Goal: Book appointment/travel/reservation

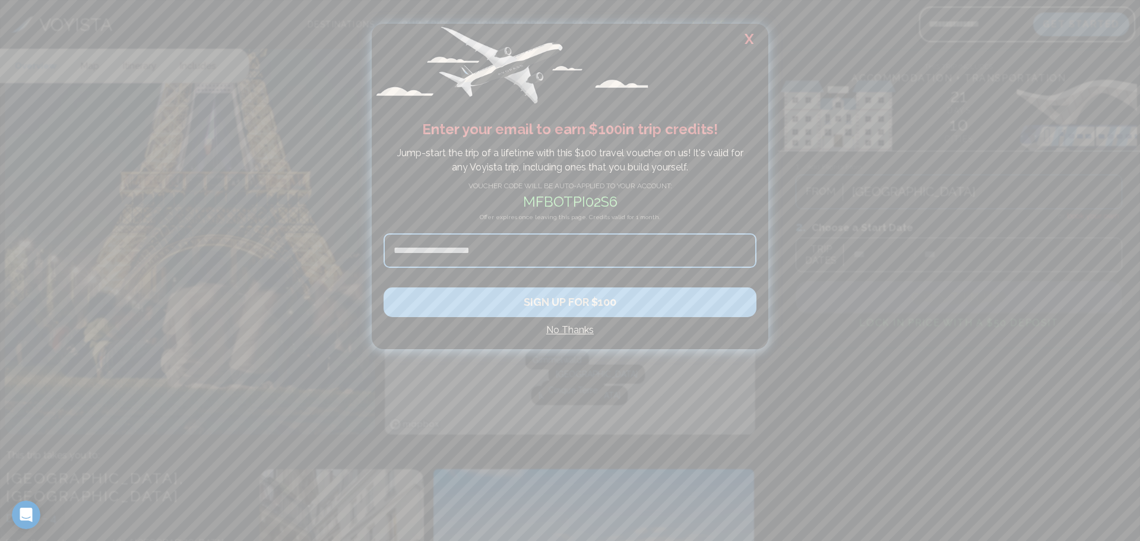
scroll to position [178, 0]
click at [587, 329] on h4 "No Thanks" at bounding box center [570, 330] width 373 height 14
click at [586, 379] on div "Cinque Terre" at bounding box center [573, 388] width 64 height 19
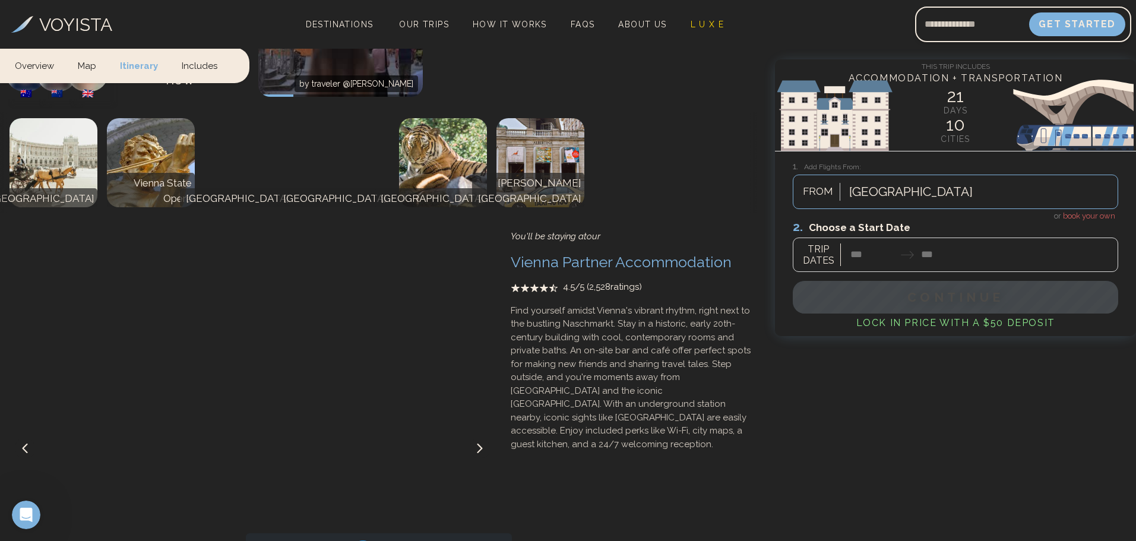
scroll to position [3993, 0]
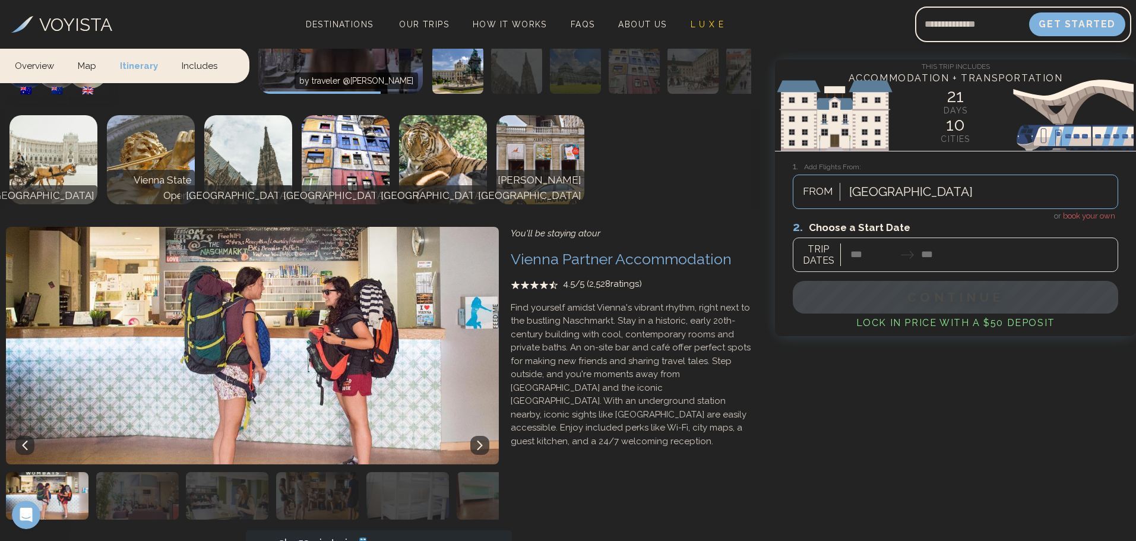
click at [585, 348] on p "Find yourself amidst Vienna's vibrant rhythm, right next to the bustling Naschm…" at bounding box center [631, 374] width 240 height 147
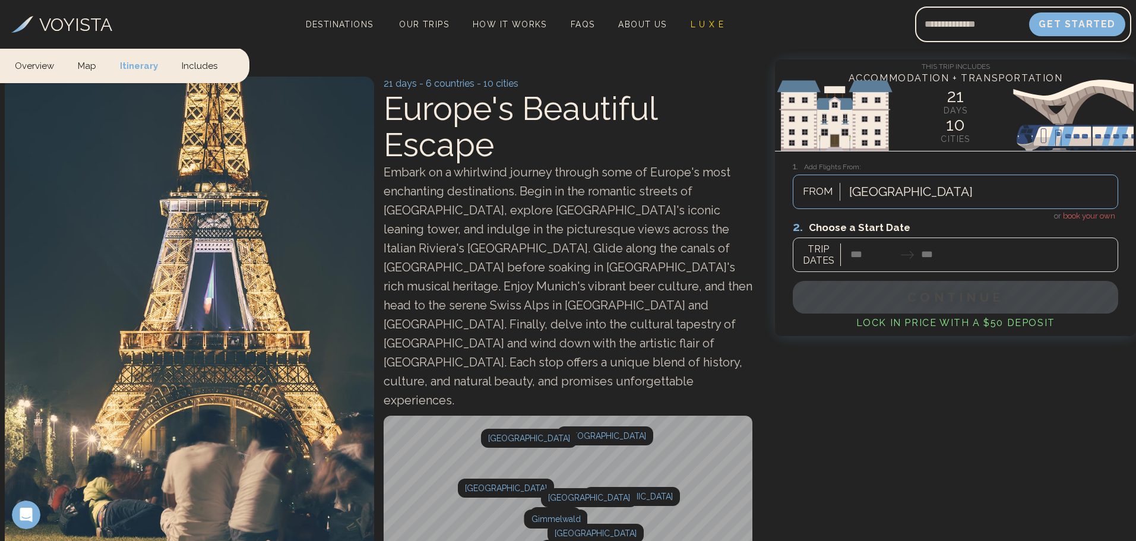
scroll to position [0, 0]
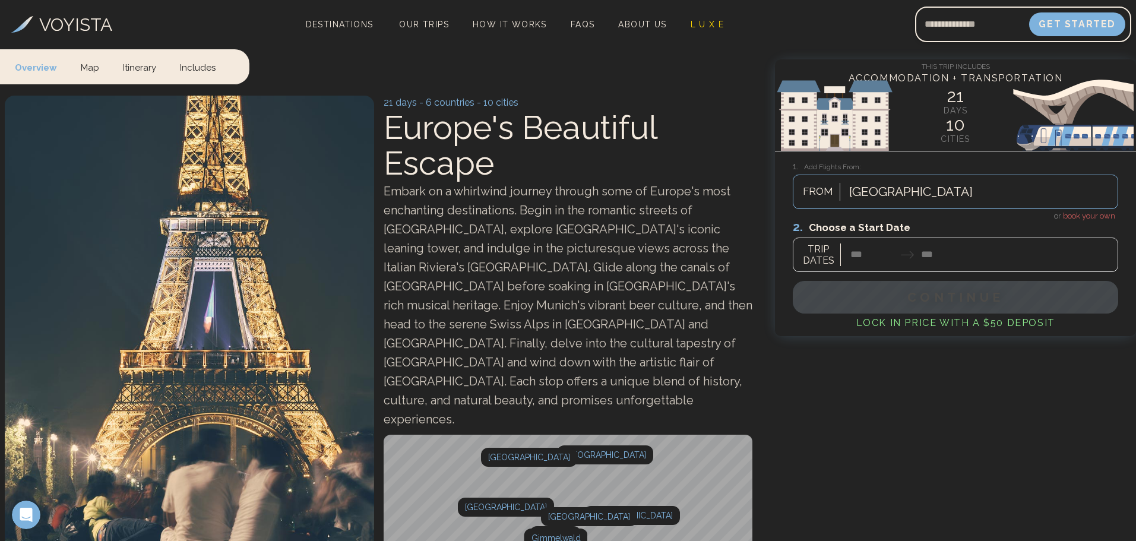
click at [94, 69] on link "Map" at bounding box center [90, 66] width 42 height 35
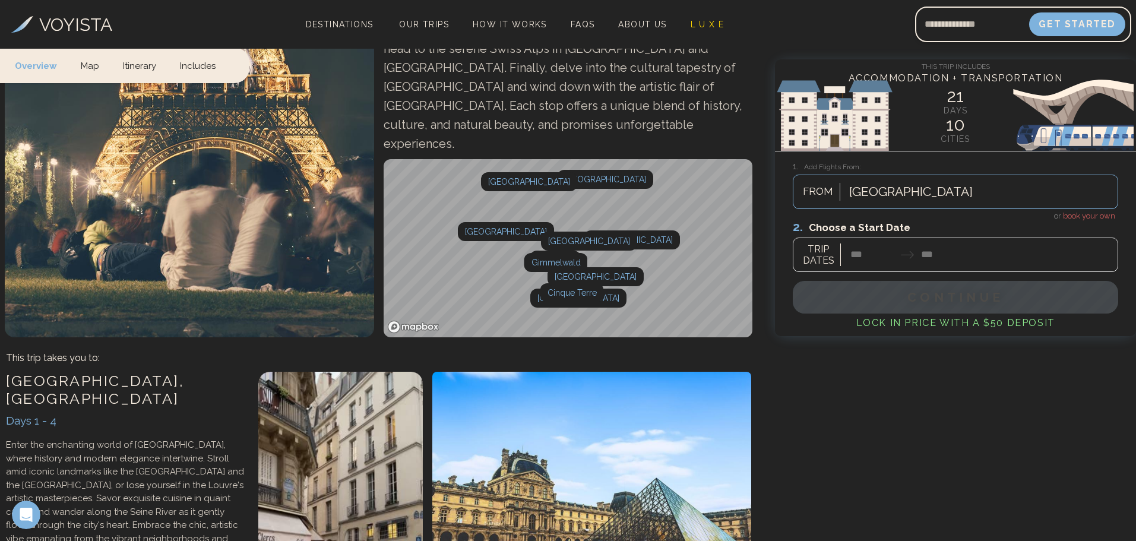
scroll to position [277, 0]
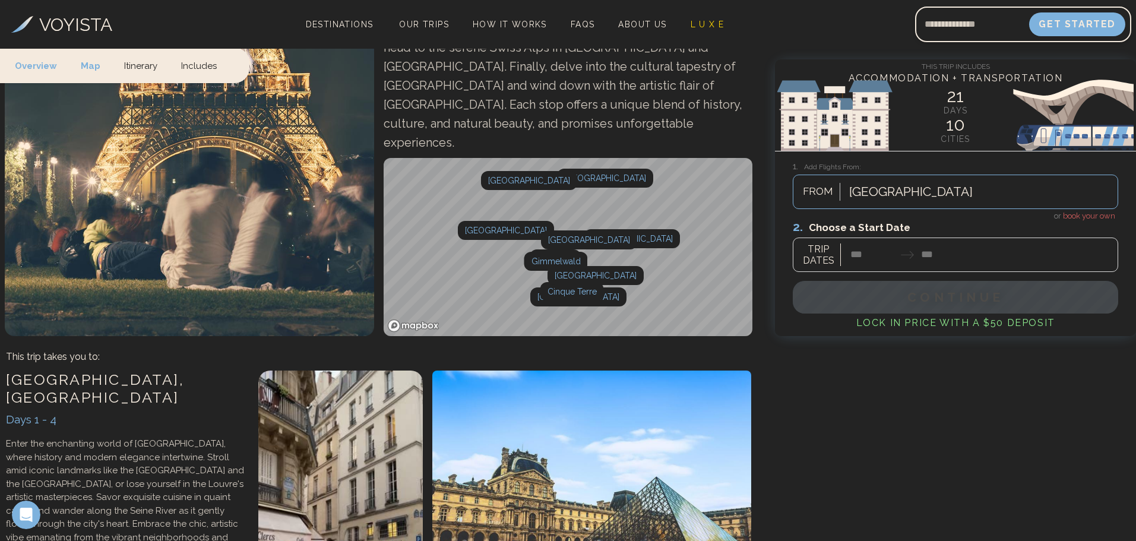
click at [142, 66] on link "Itinerary" at bounding box center [140, 64] width 57 height 35
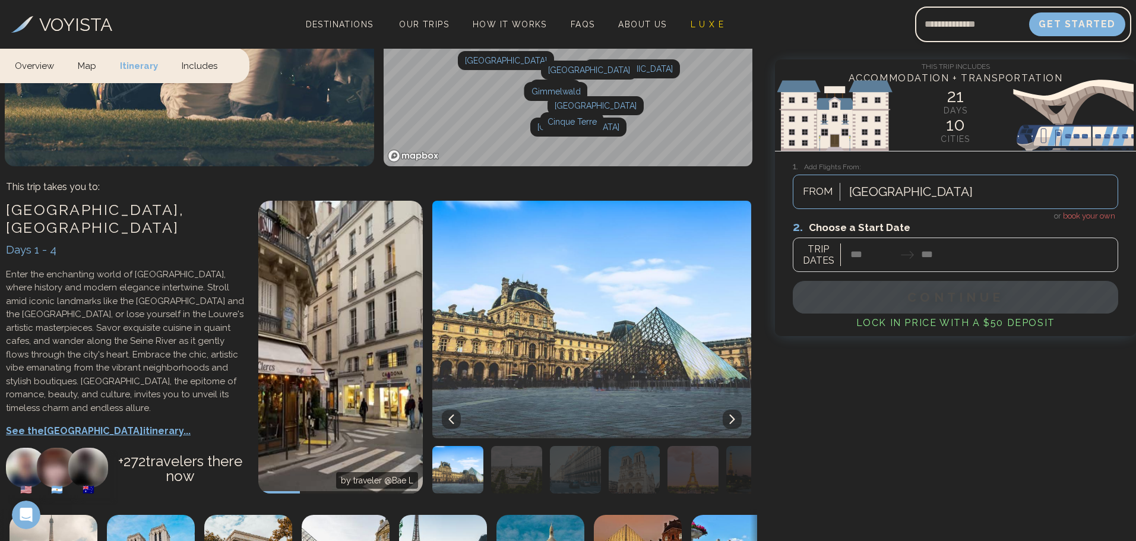
scroll to position [459, 0]
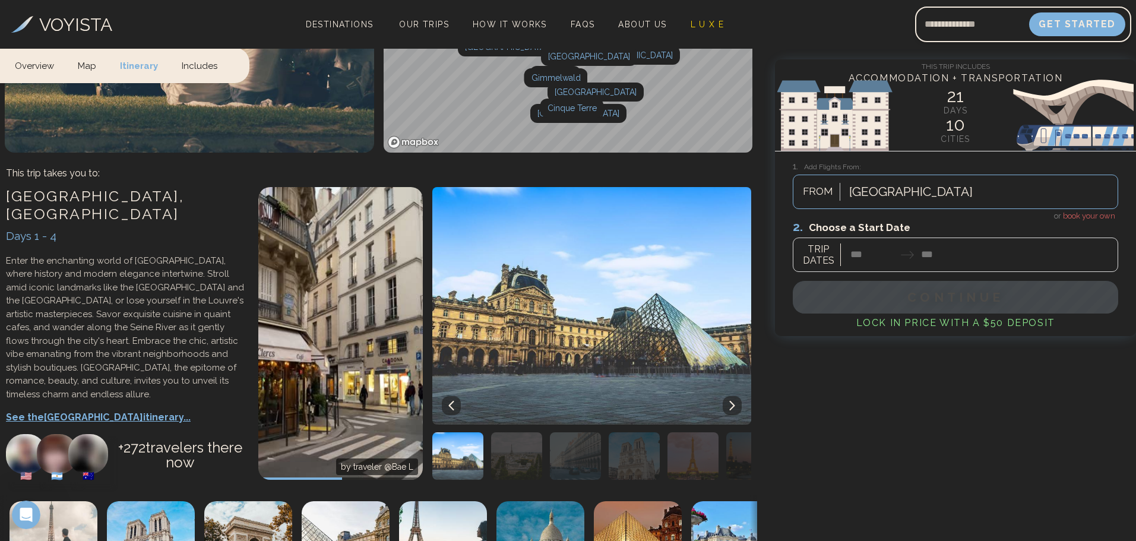
click at [189, 64] on link "Includes" at bounding box center [199, 64] width 59 height 35
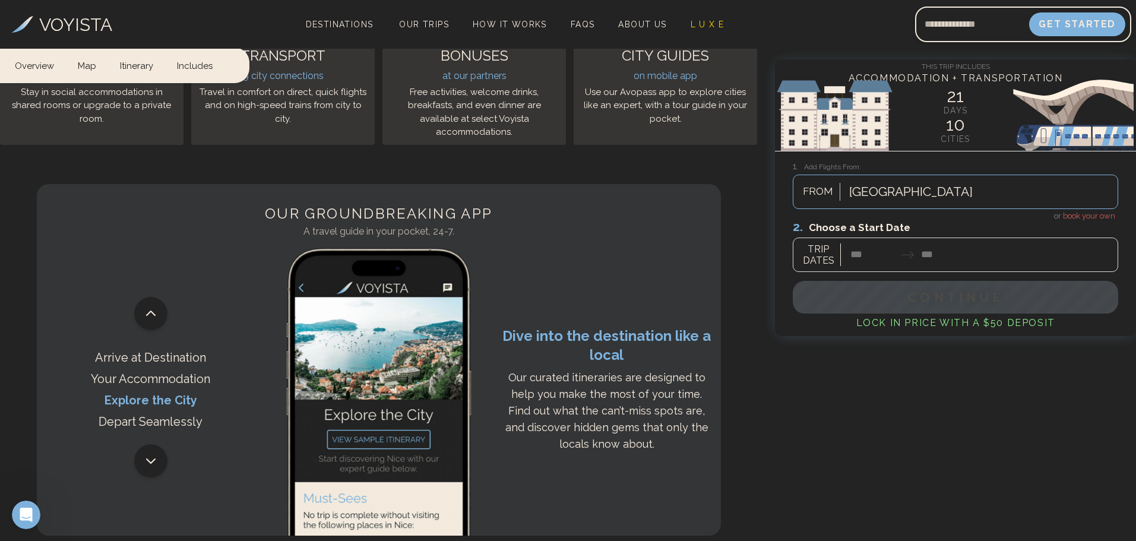
scroll to position [8658, 0]
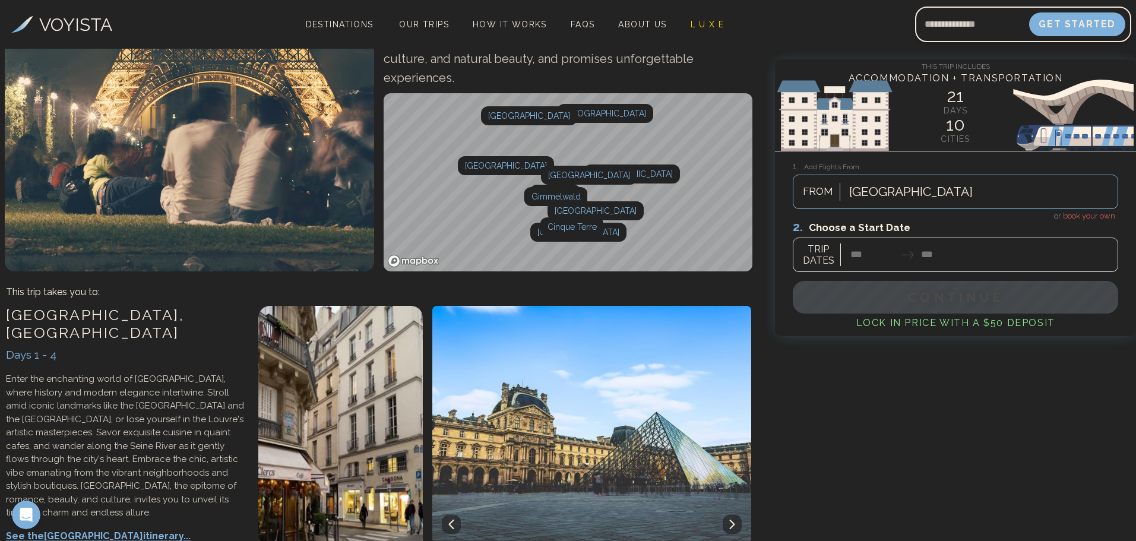
scroll to position [0, 0]
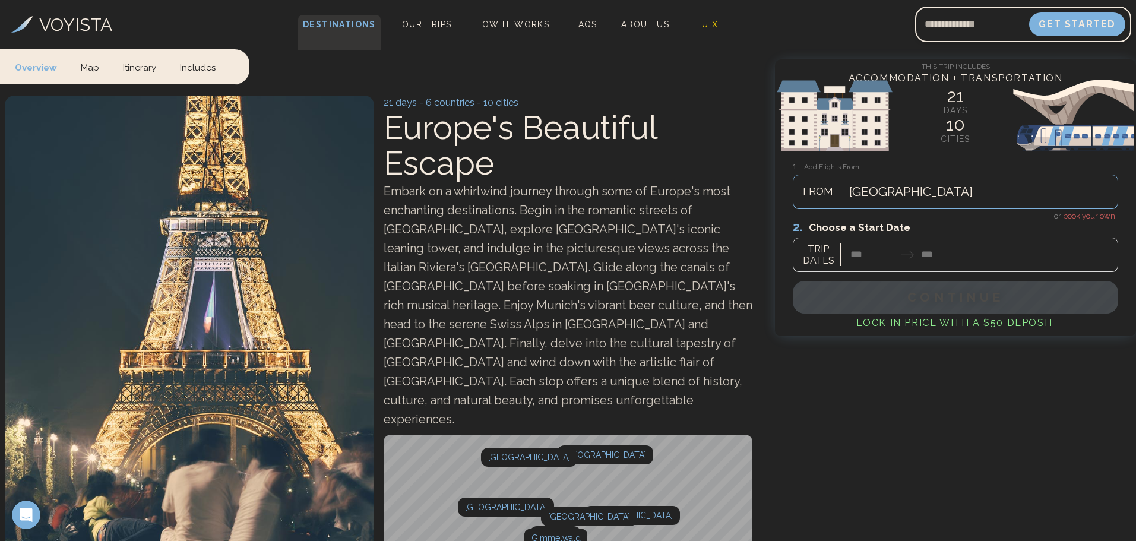
click at [326, 23] on span "Destinations" at bounding box center [339, 32] width 83 height 35
click at [80, 23] on h3 "VOYISTA" at bounding box center [75, 24] width 73 height 27
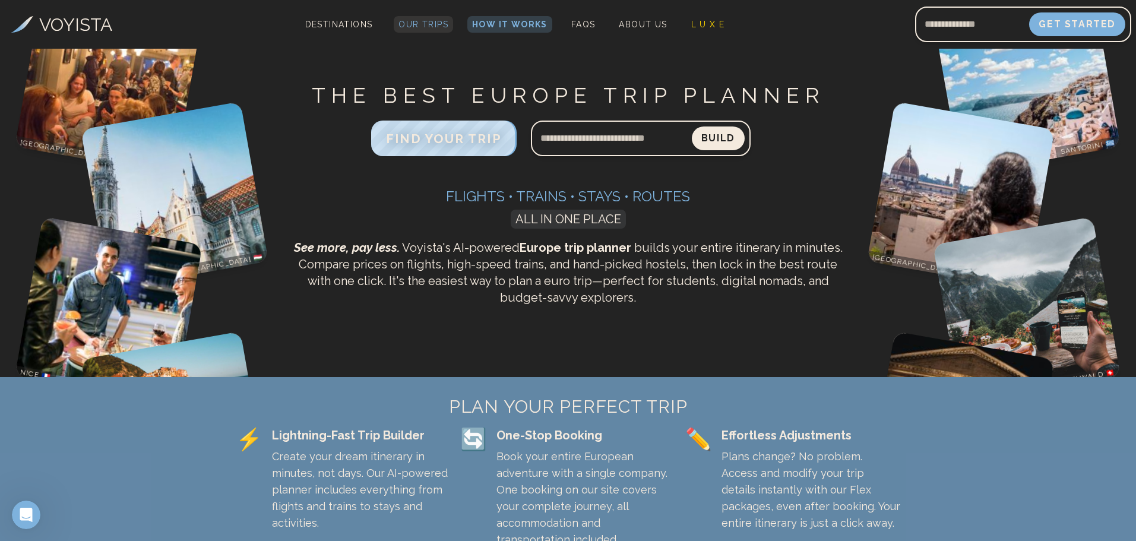
click at [422, 28] on span "Our Trips" at bounding box center [423, 24] width 50 height 9
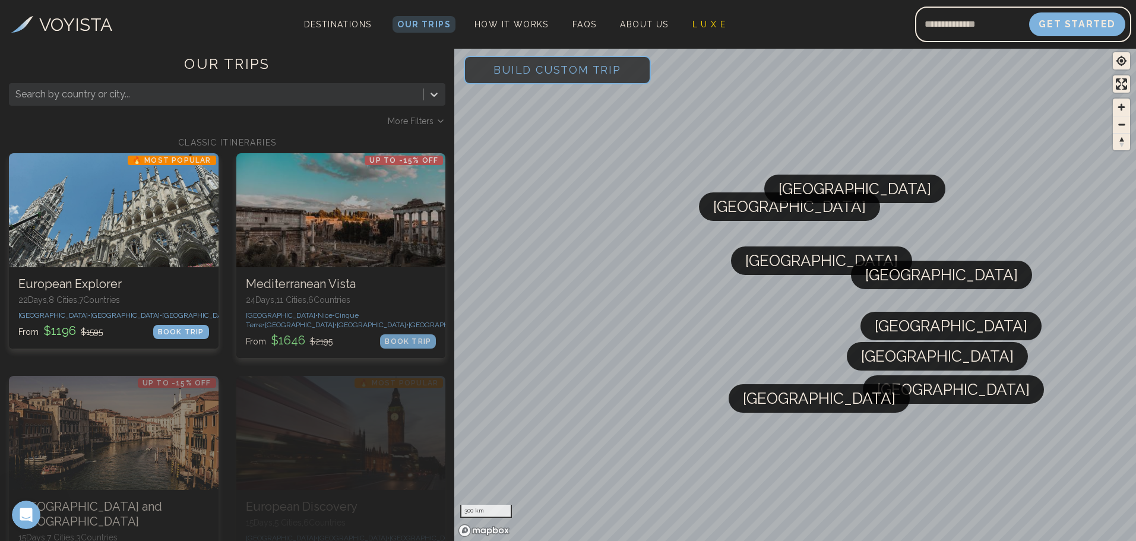
click at [226, 93] on div at bounding box center [215, 94] width 401 height 17
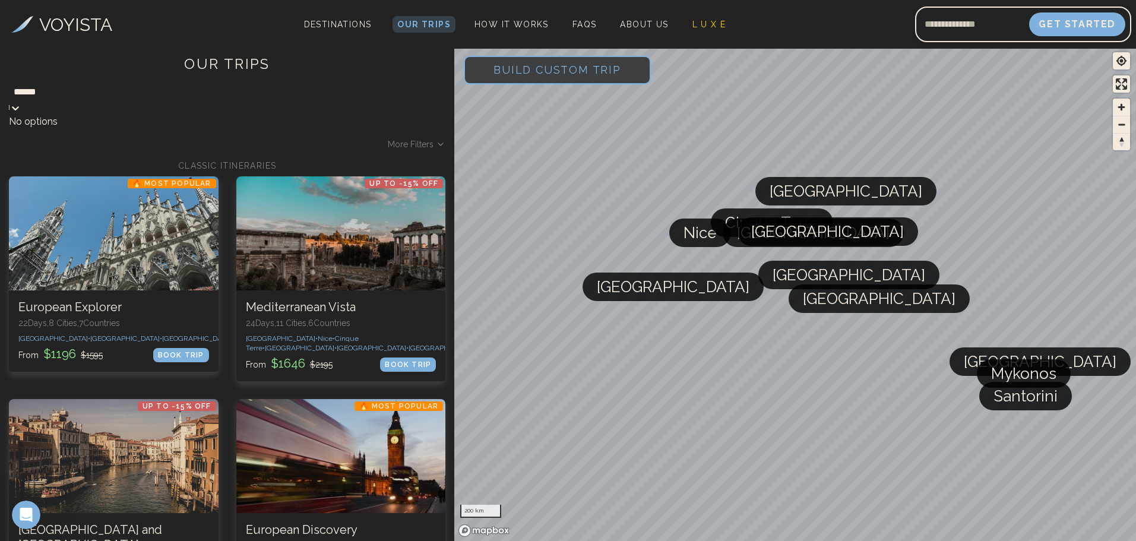
type input "******"
click at [565, 66] on span "Build Custom Trip" at bounding box center [557, 70] width 166 height 50
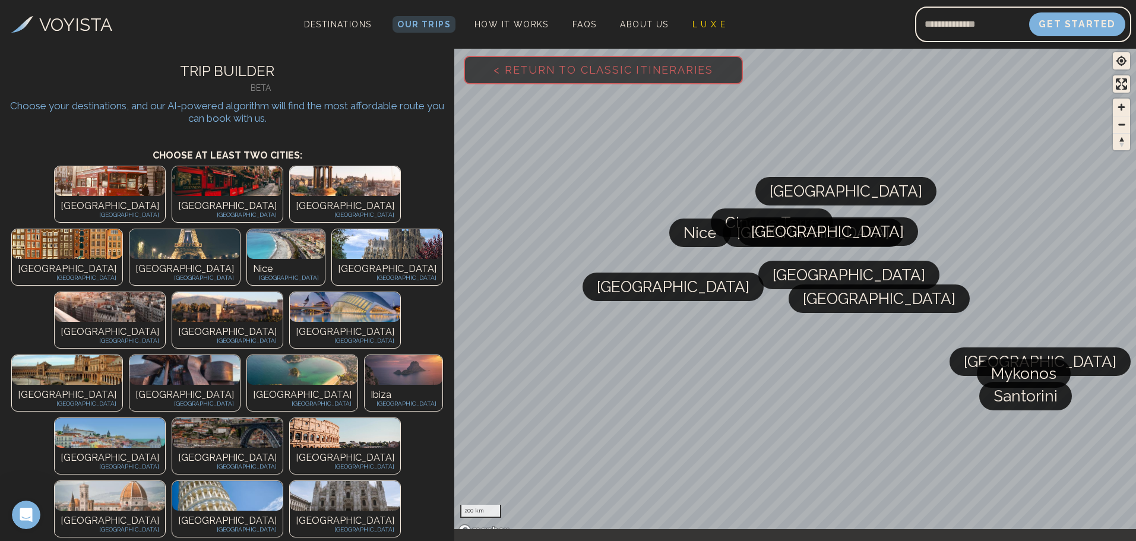
click at [122, 229] on img at bounding box center [67, 244] width 110 height 30
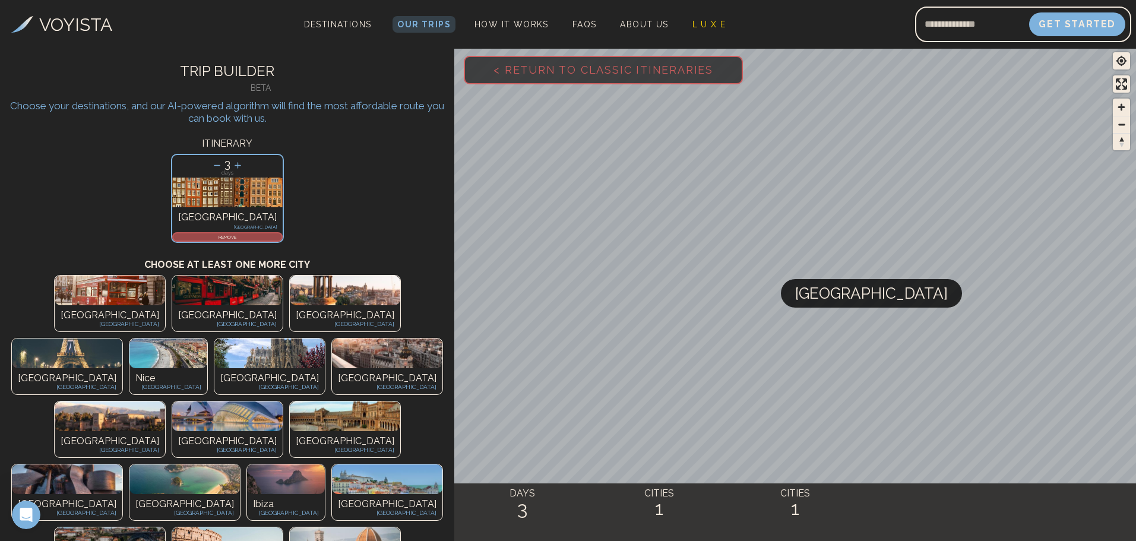
click at [122, 338] on img at bounding box center [67, 353] width 110 height 30
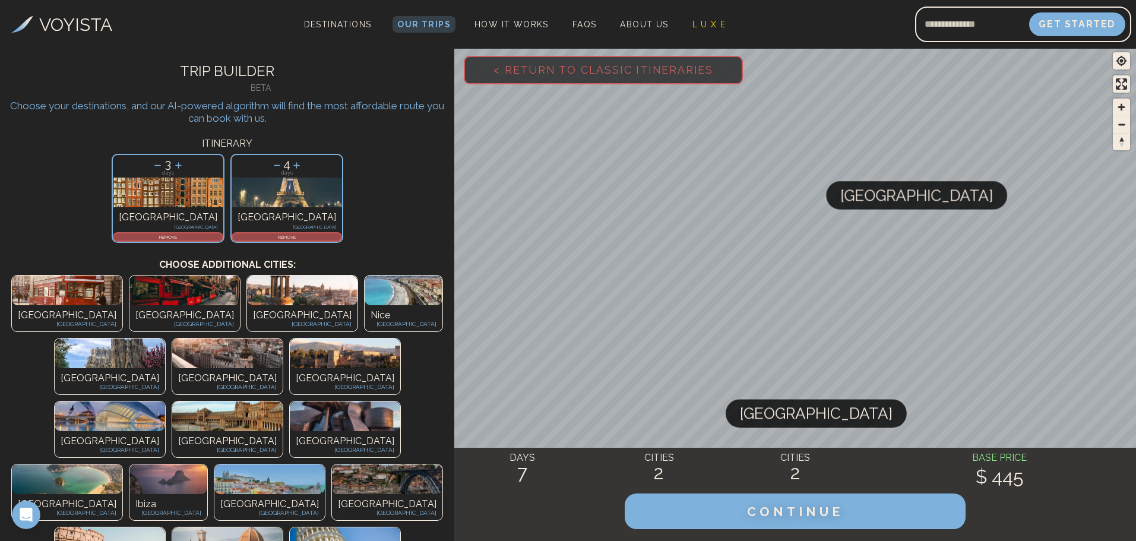
click at [365, 300] on img at bounding box center [404, 290] width 78 height 30
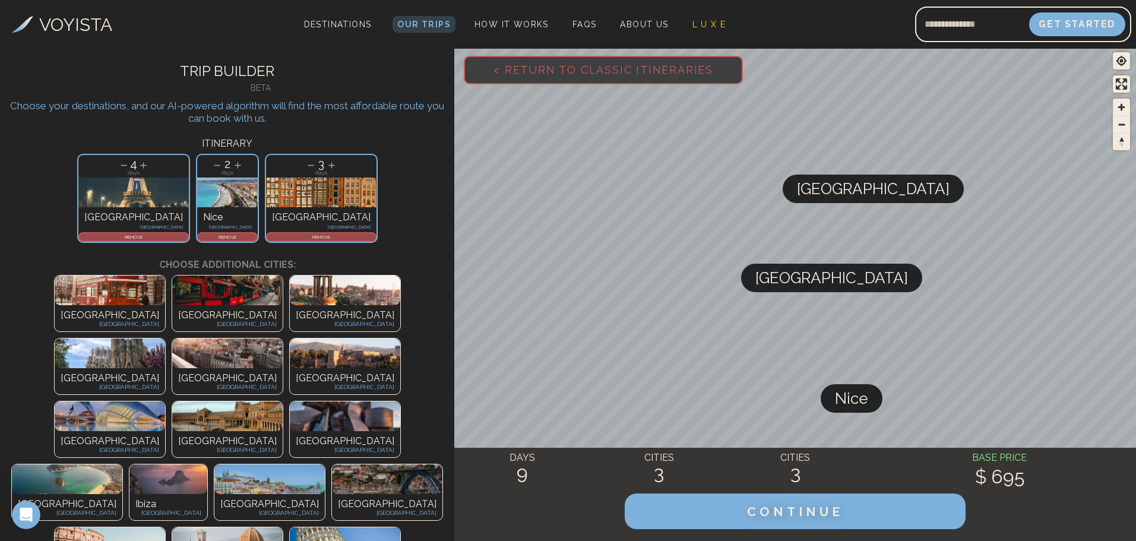
click at [400, 527] on img at bounding box center [345, 542] width 110 height 30
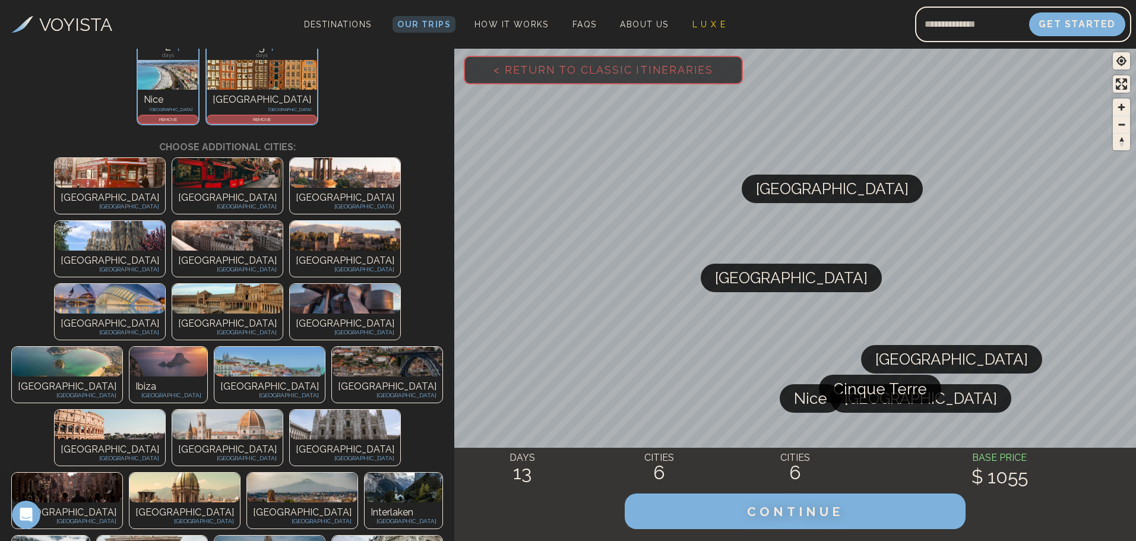
scroll to position [216, 0]
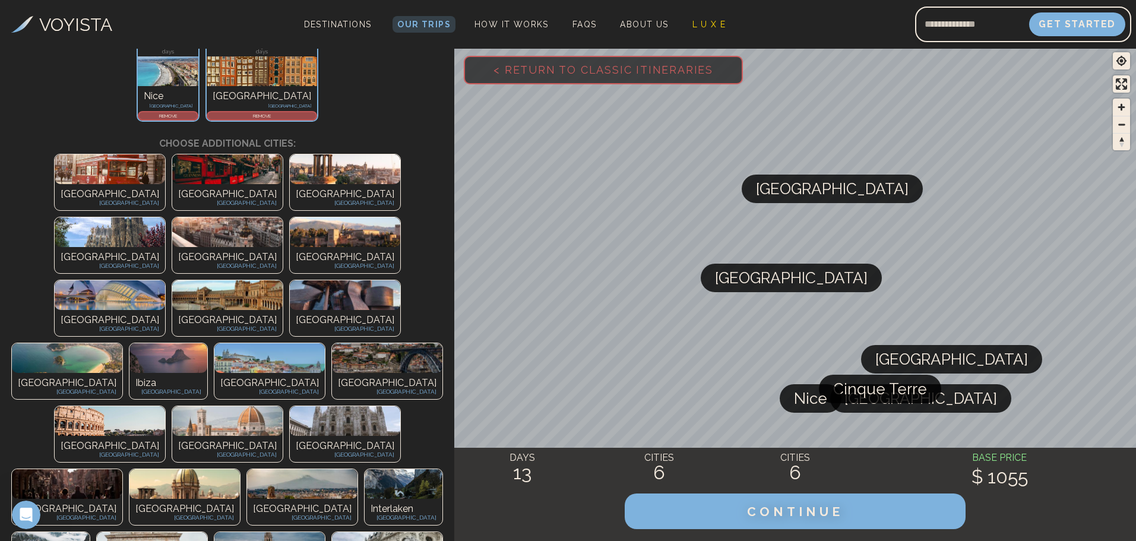
click at [365, 469] on img at bounding box center [404, 484] width 78 height 30
click at [246, 202] on div "[GEOGRAPHIC_DATA] [GEOGRAPHIC_DATA] [GEOGRAPHIC_DATA] [GEOGRAPHIC_DATA] [GEOGRA…" at bounding box center [227, 497] width 454 height 692
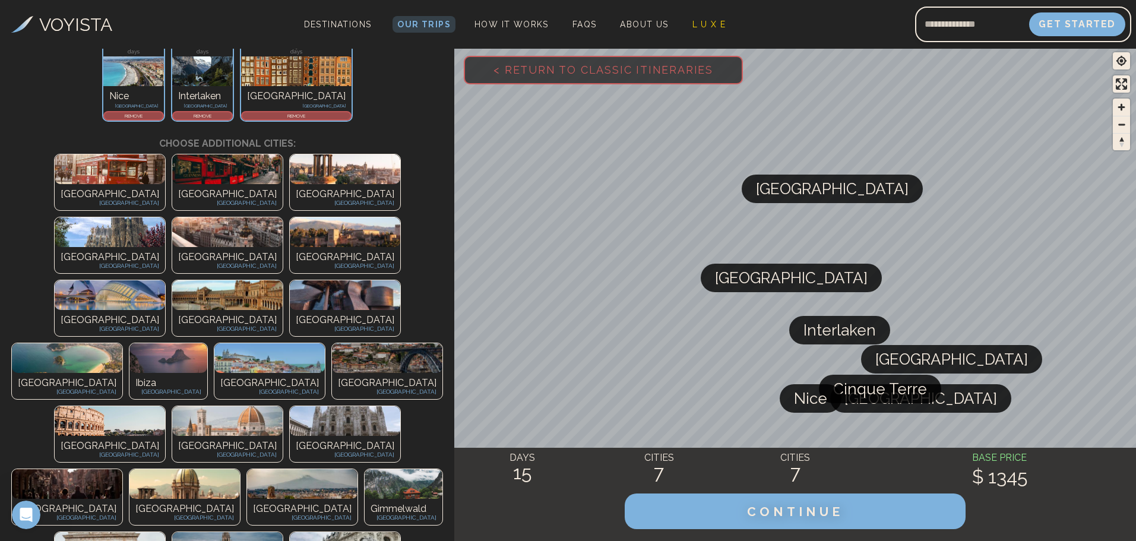
click at [283, 532] on img at bounding box center [227, 547] width 110 height 30
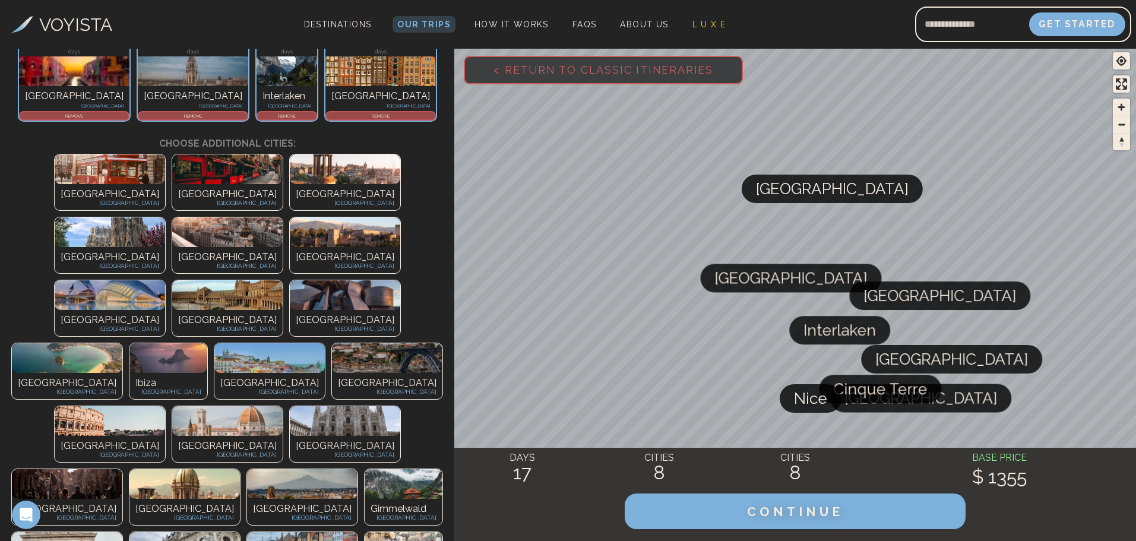
click at [240, 532] on img at bounding box center [184, 547] width 110 height 30
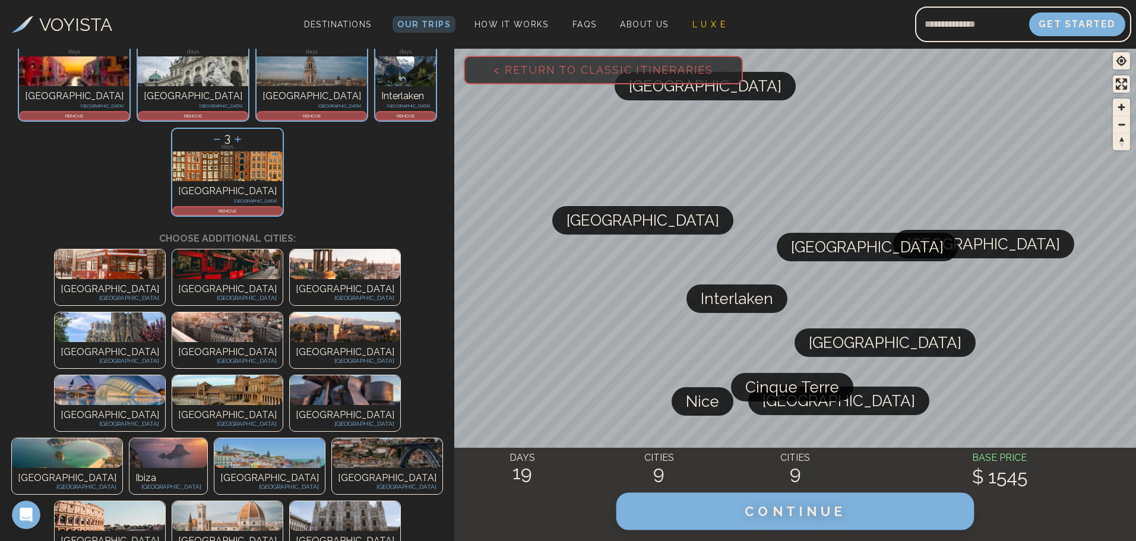
click at [814, 511] on span "CONTINUE" at bounding box center [795, 510] width 102 height 15
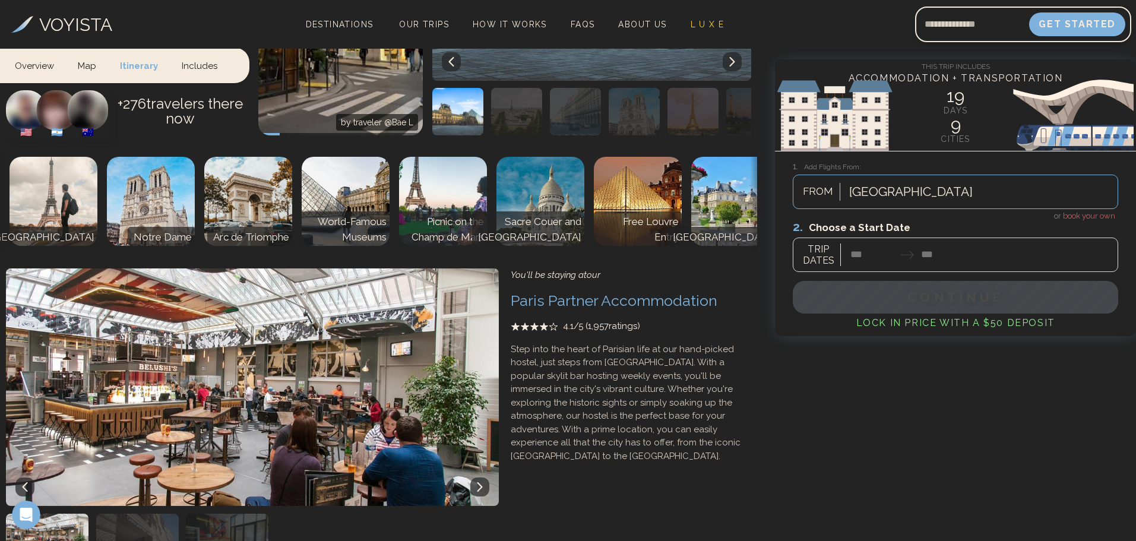
scroll to position [821, 0]
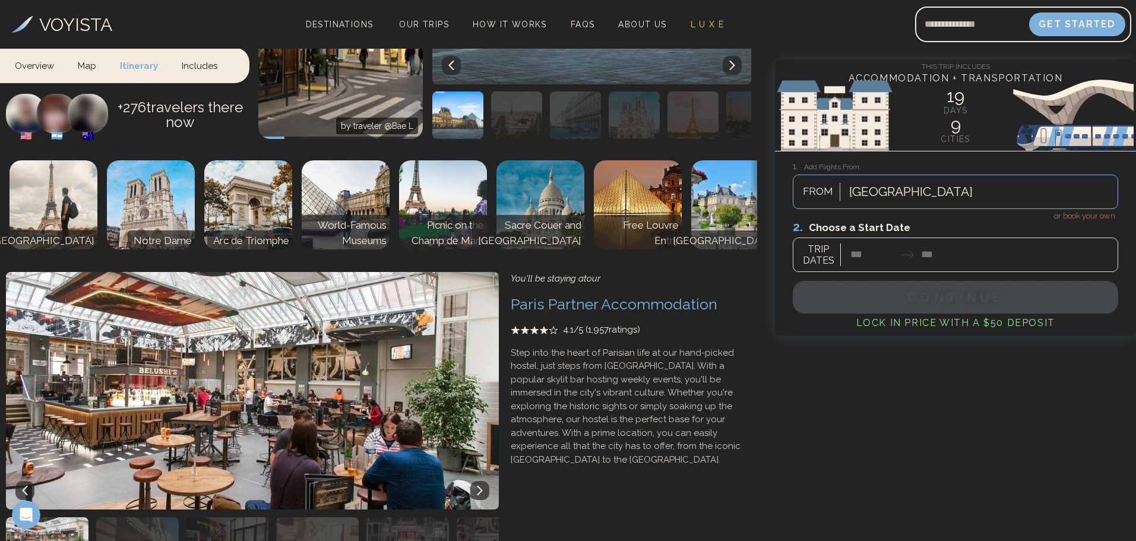
click at [880, 258] on div at bounding box center [955, 245] width 325 height 53
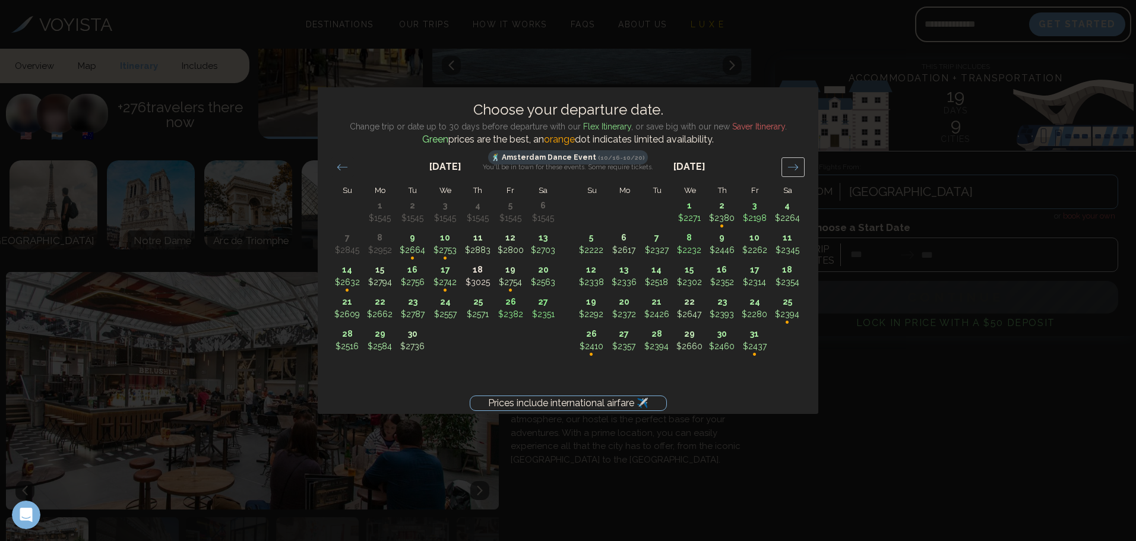
click at [796, 168] on icon "Move forward to switch to the next month." at bounding box center [792, 166] width 11 height 11
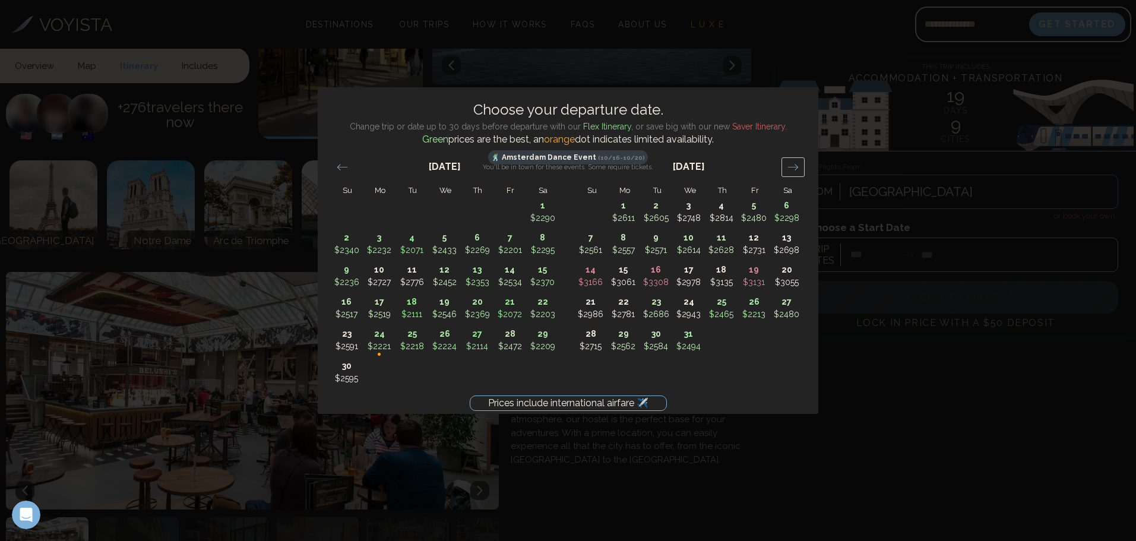
click at [796, 168] on icon "Move forward to switch to the next month." at bounding box center [792, 166] width 11 height 11
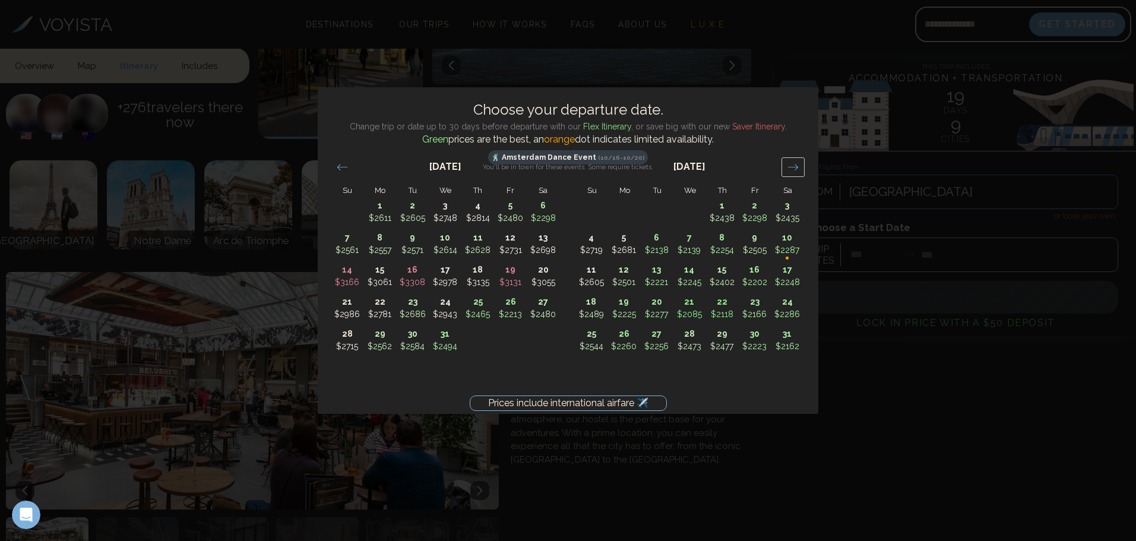
click at [796, 168] on icon "Move forward to switch to the next month." at bounding box center [792, 166] width 11 height 11
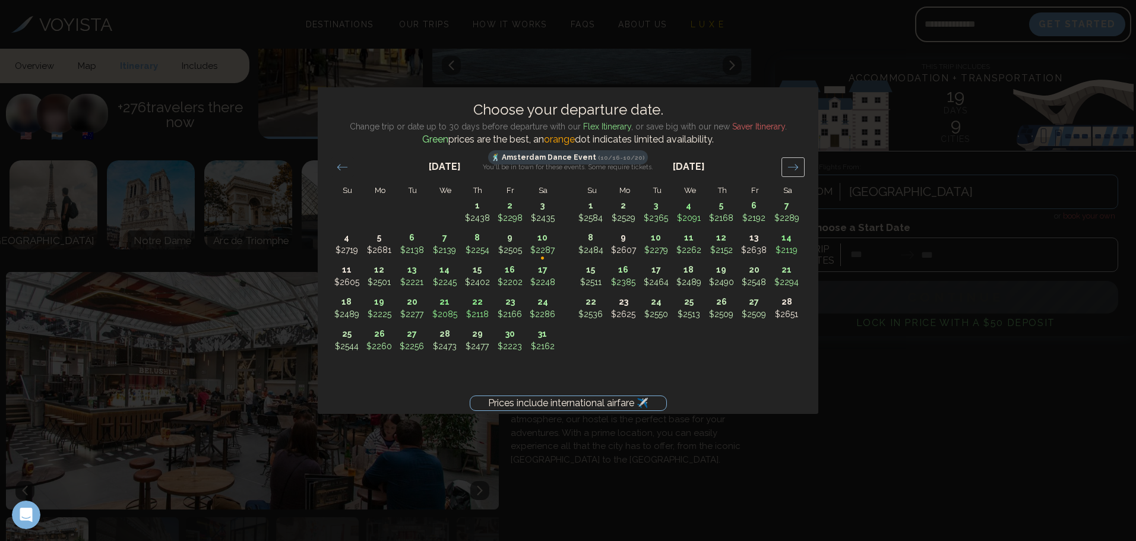
click at [796, 168] on icon "Move forward to switch to the next month." at bounding box center [792, 166] width 11 height 11
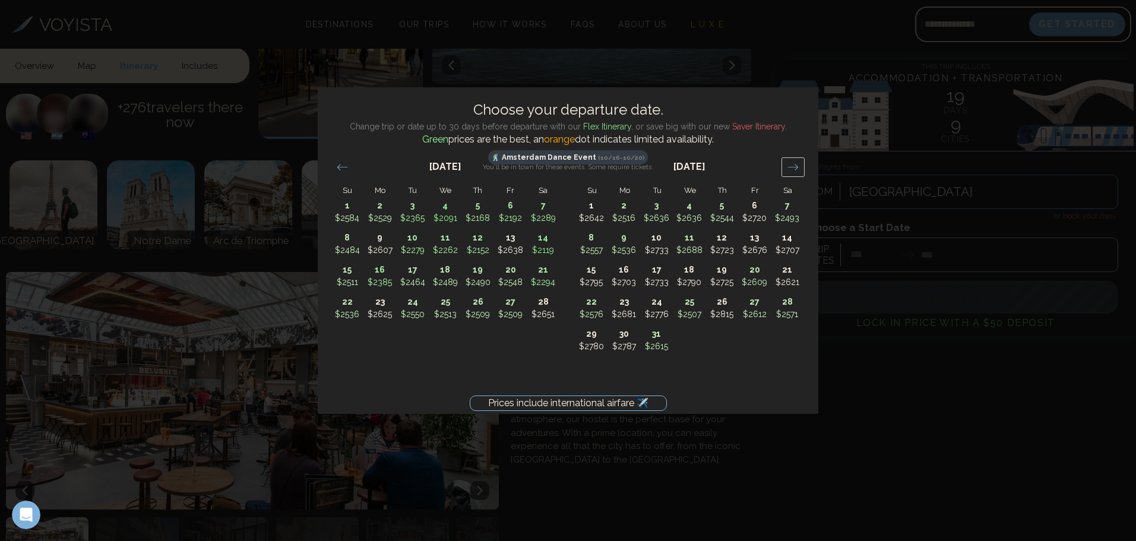
click at [796, 168] on icon "Move forward to switch to the next month." at bounding box center [792, 166] width 11 height 11
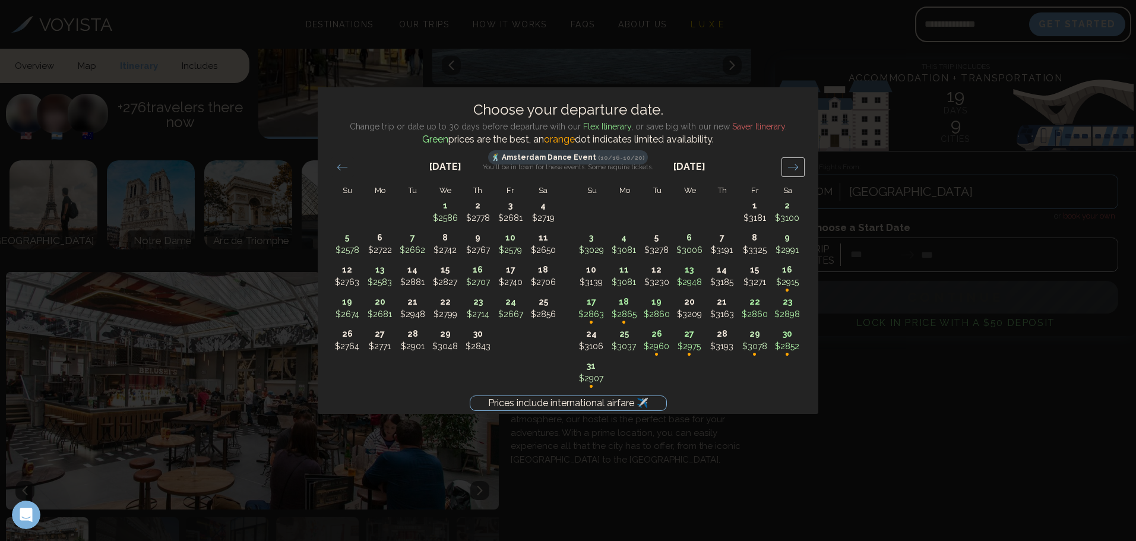
click at [796, 168] on icon "Move forward to switch to the next month." at bounding box center [792, 166] width 11 height 11
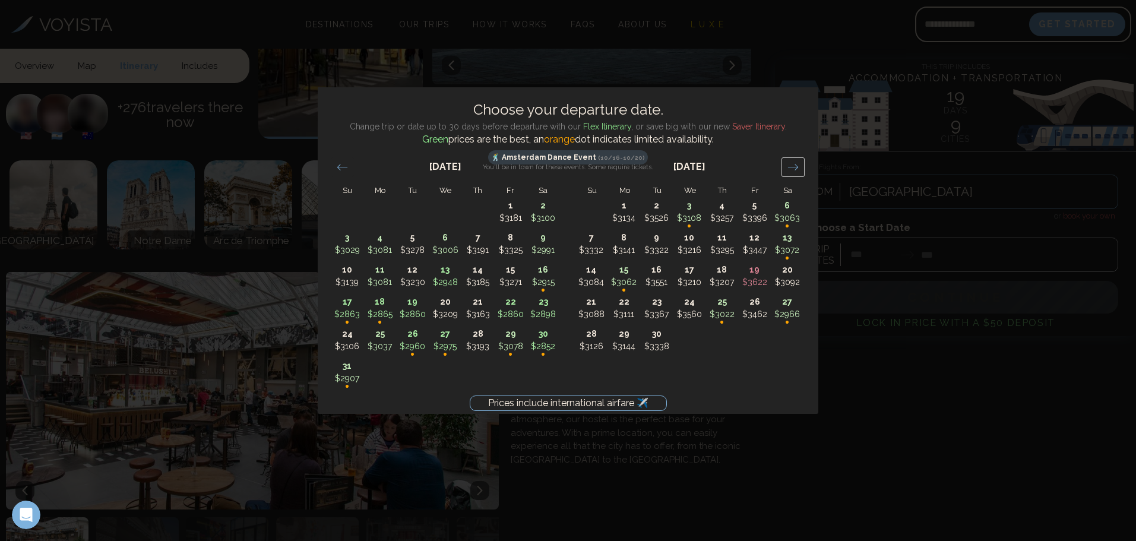
click at [796, 168] on icon "Move forward to switch to the next month." at bounding box center [792, 166] width 11 height 11
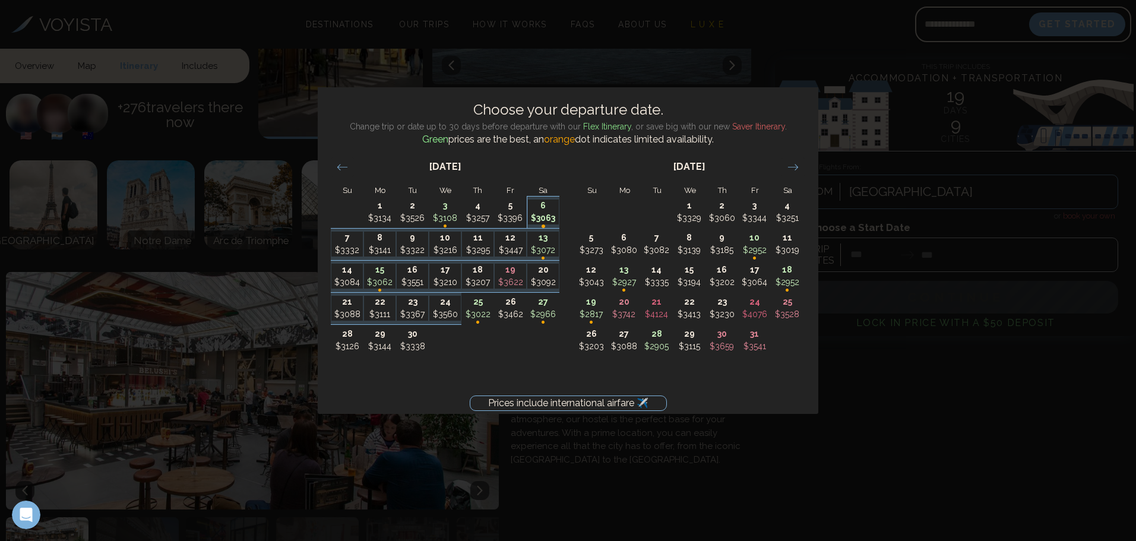
click at [544, 216] on p "•" at bounding box center [543, 226] width 31 height 27
type input "*******"
type input "********"
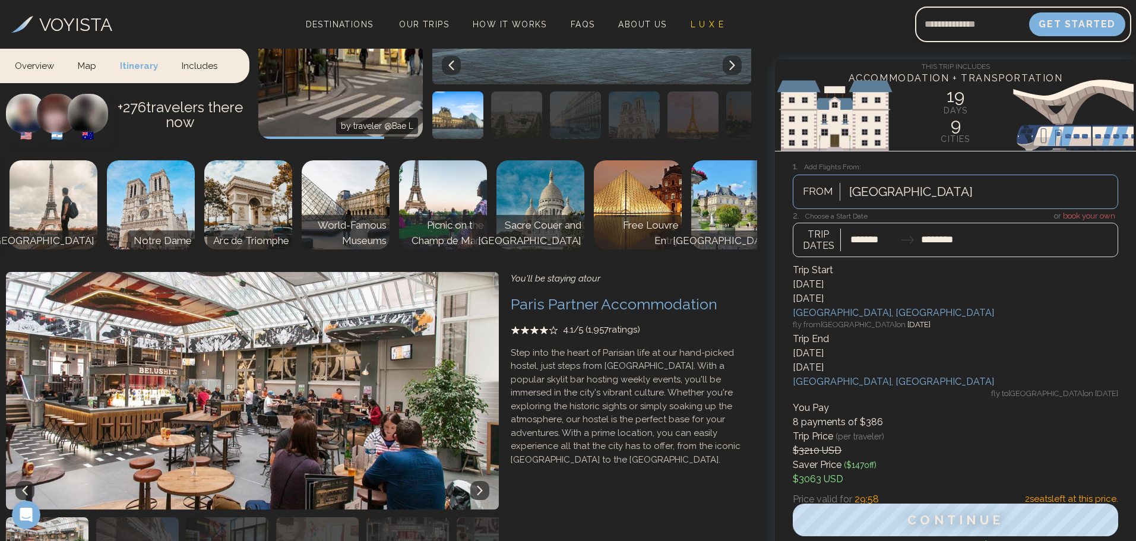
click at [968, 246] on div at bounding box center [955, 233] width 325 height 47
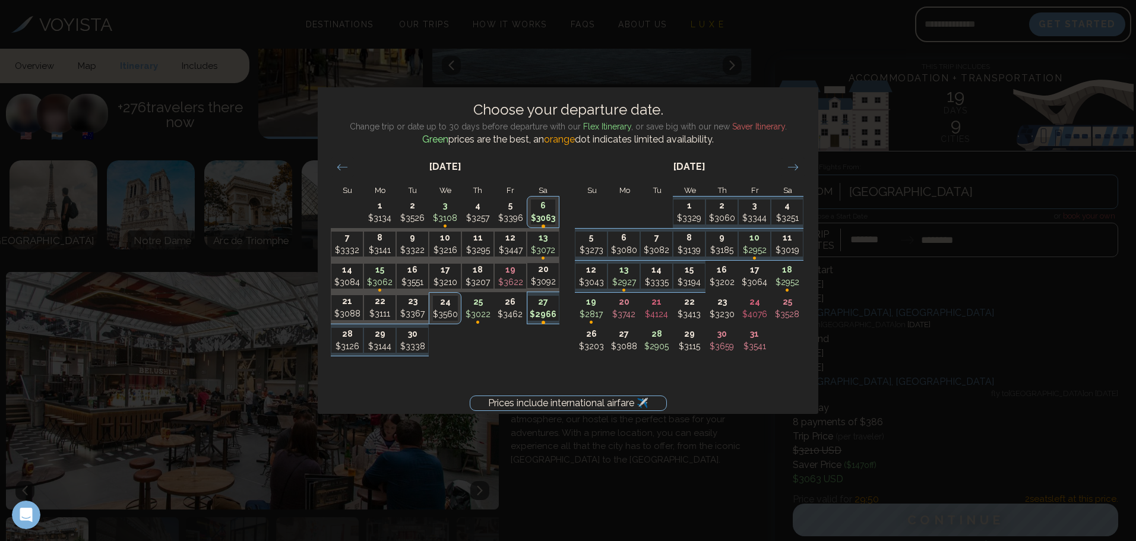
click at [551, 311] on p "•" at bounding box center [543, 322] width 31 height 27
type input "********"
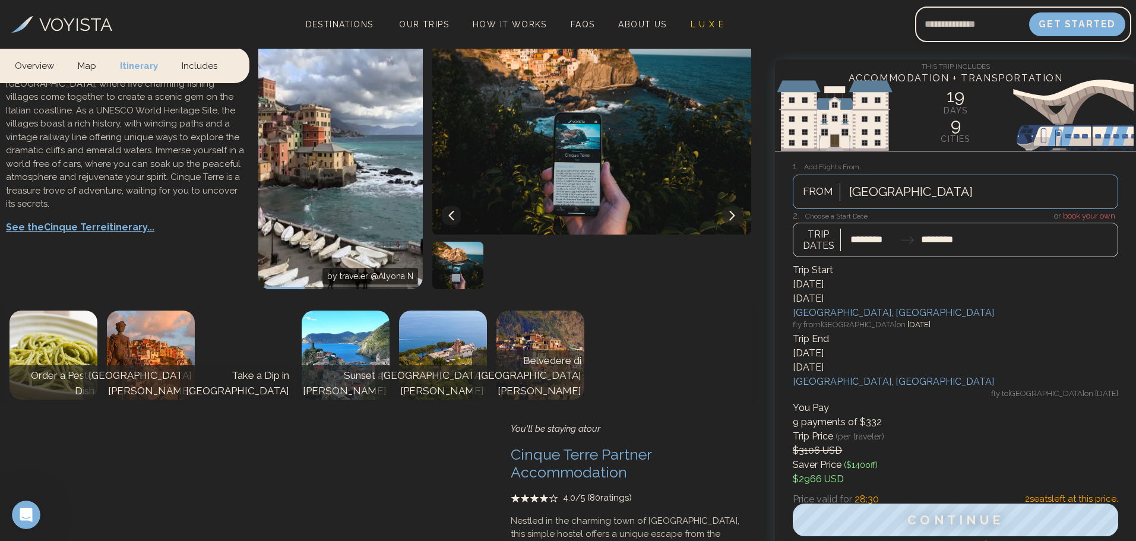
scroll to position [2246, 0]
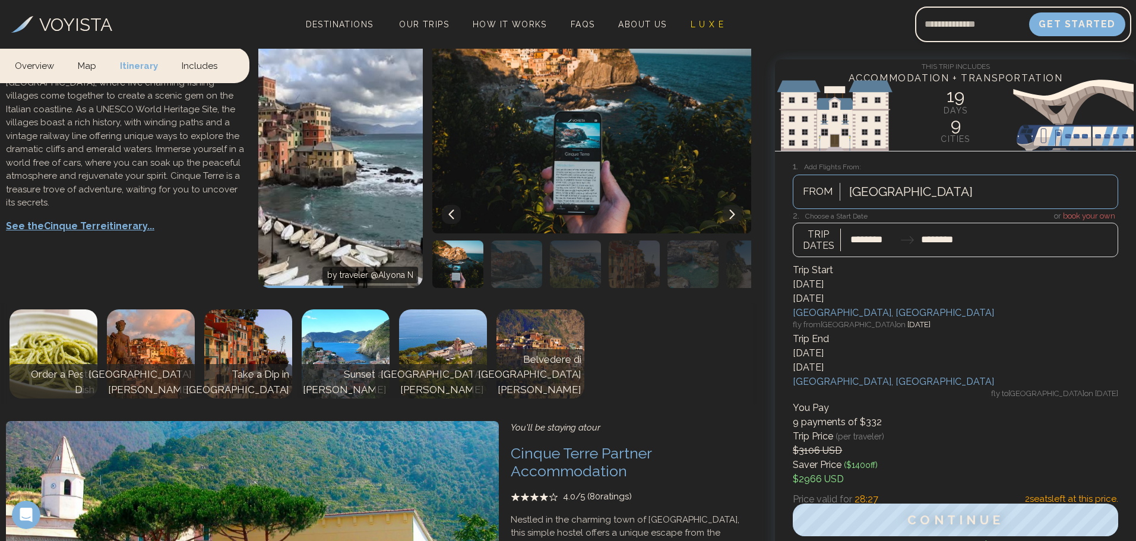
click at [361, 367] on p "Sunset at [PERSON_NAME]" at bounding box center [343, 382] width 87 height 30
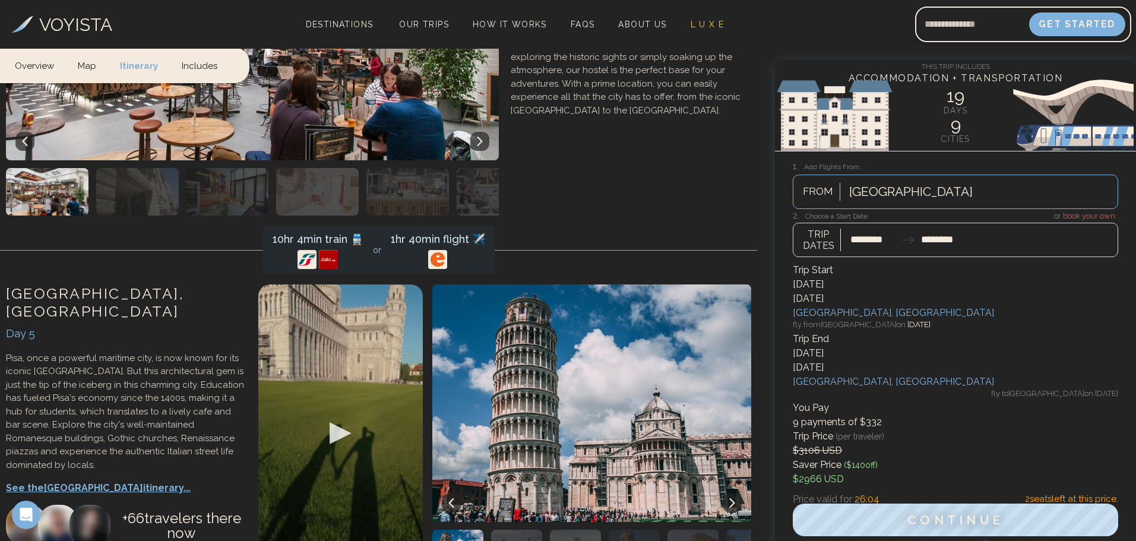
scroll to position [0, 0]
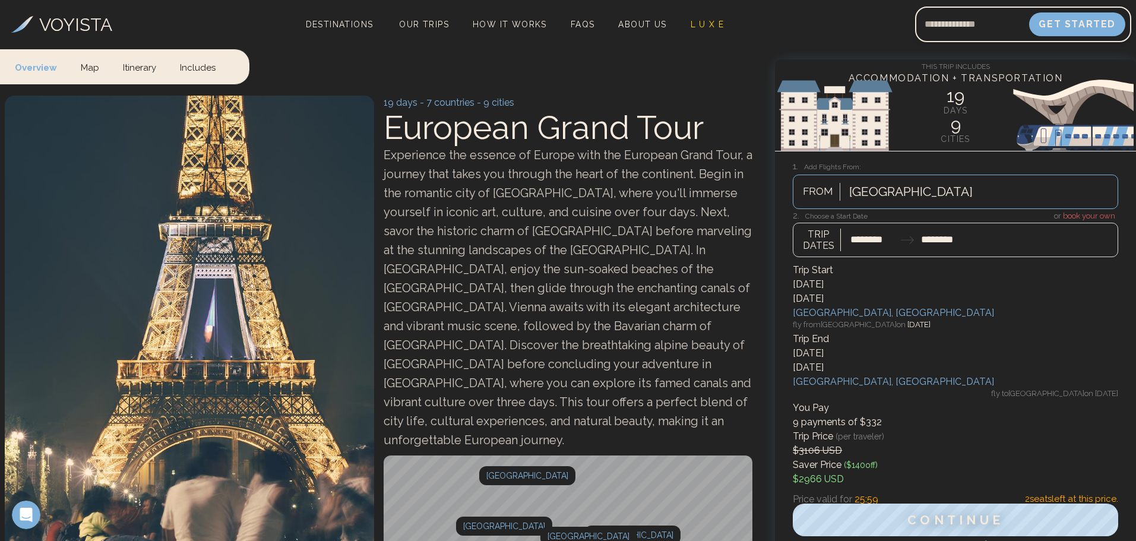
click at [899, 241] on div at bounding box center [955, 233] width 325 height 47
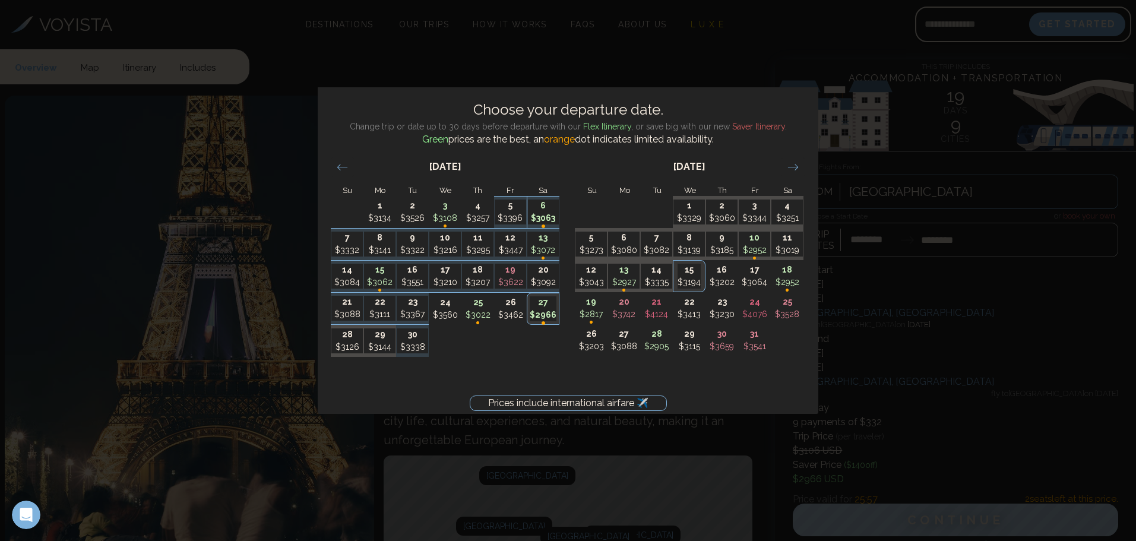
click at [544, 214] on p "•" at bounding box center [543, 226] width 31 height 27
type input "*******"
type input "********"
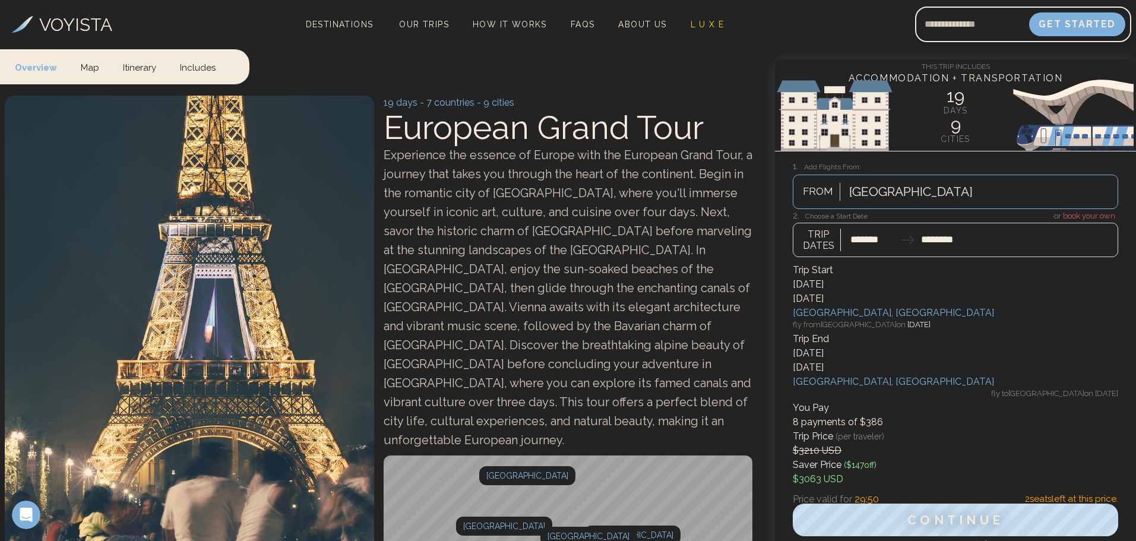
click at [587, 359] on span "Experience the essence of Europe with the European Grand Tour, a journey that t…" at bounding box center [568, 297] width 369 height 299
click at [622, 284] on span "Experience the essence of Europe with the European Grand Tour, a journey that t…" at bounding box center [568, 297] width 369 height 299
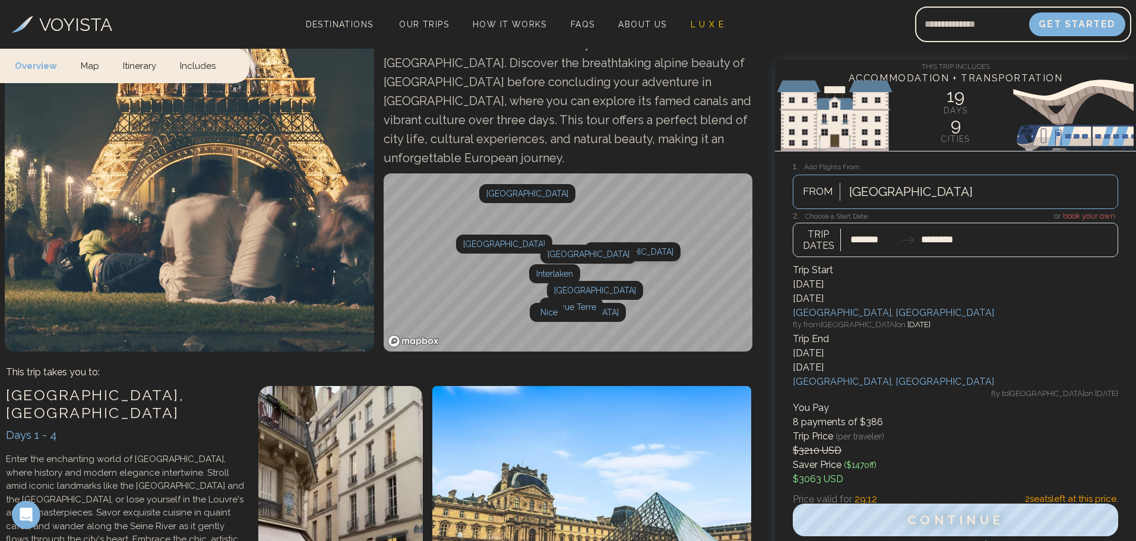
scroll to position [297, 0]
